Goal: Download file/media

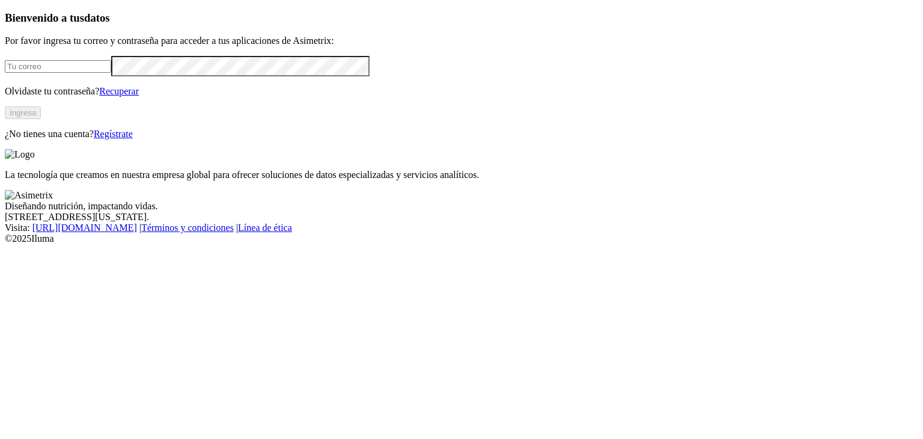
type input "[EMAIL_ADDRESS][PERSON_NAME][DOMAIN_NAME]"
click at [41, 119] on button "Ingresa" at bounding box center [23, 112] width 36 height 13
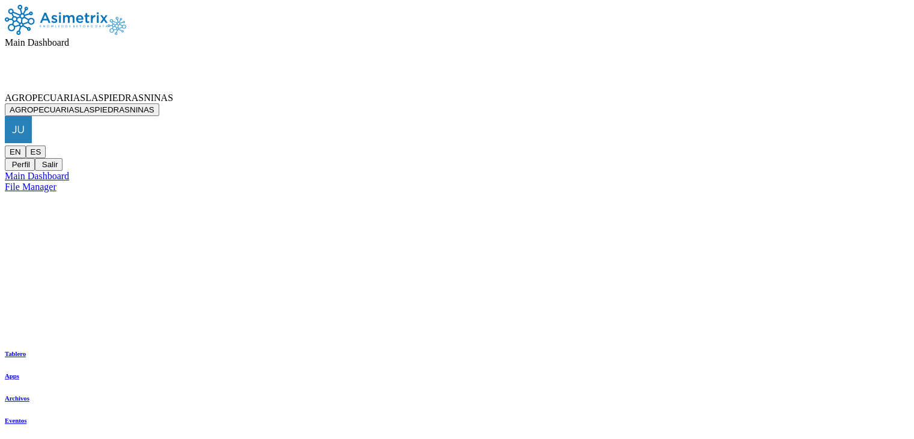
click at [69, 37] on span "Main Dashboard" at bounding box center [37, 42] width 64 height 10
click at [659, 93] on div at bounding box center [457, 93] width 904 height 0
click at [93, 22] on img at bounding box center [56, 20] width 103 height 30
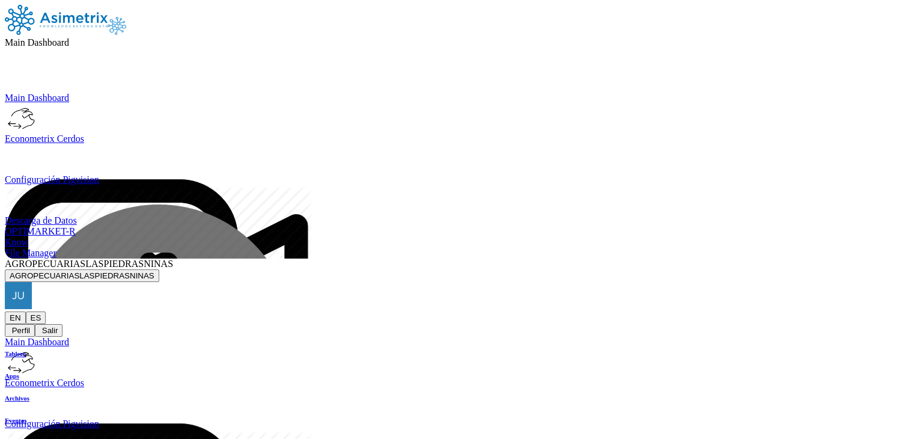
click at [67, 37] on nav "Main Dashboard Main Dashboard Econometrix Cerdos Configuración Pigvision Descar…" at bounding box center [457, 171] width 904 height 332
drag, startPoint x: 455, startPoint y: 140, endPoint x: 477, endPoint y: 145, distance: 22.3
click at [94, 19] on img at bounding box center [56, 20] width 103 height 30
